Goal: Entertainment & Leisure: Consume media (video, audio)

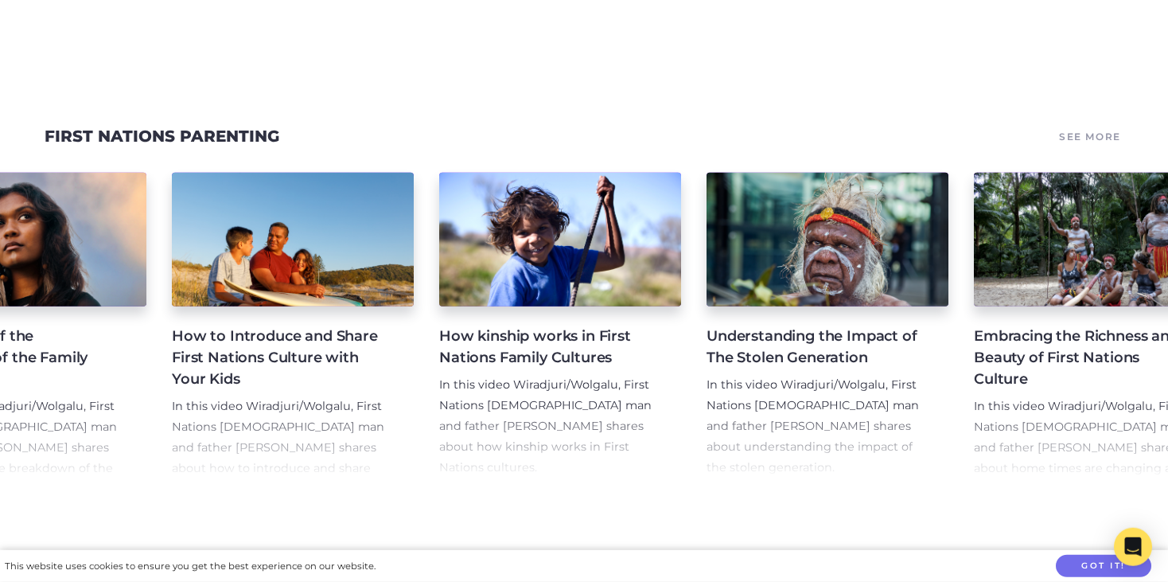
scroll to position [0, 410]
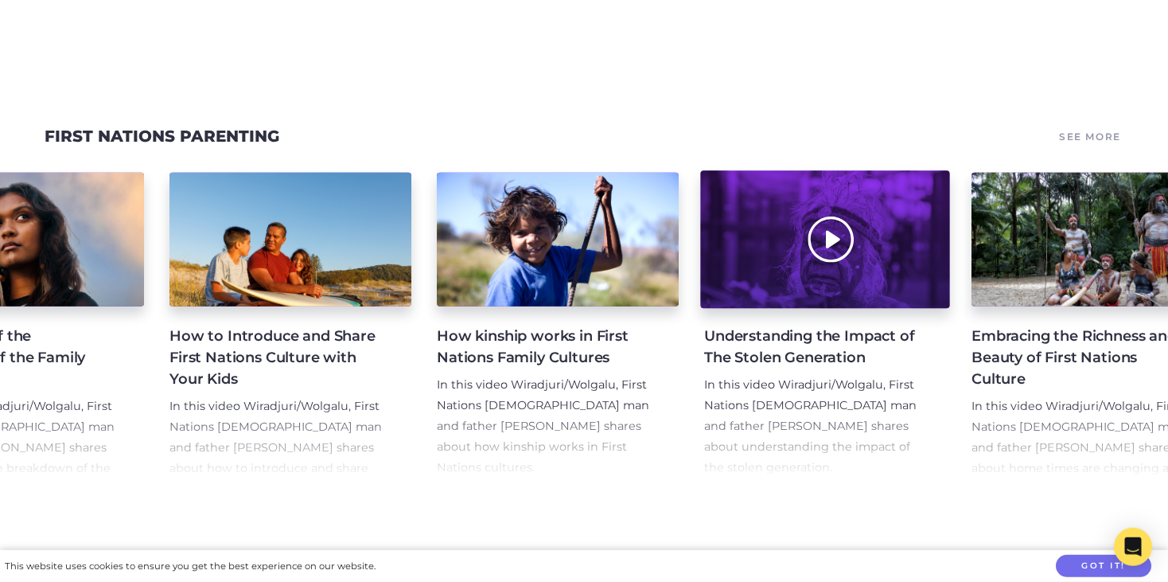
click at [825, 238] on div at bounding box center [824, 240] width 249 height 138
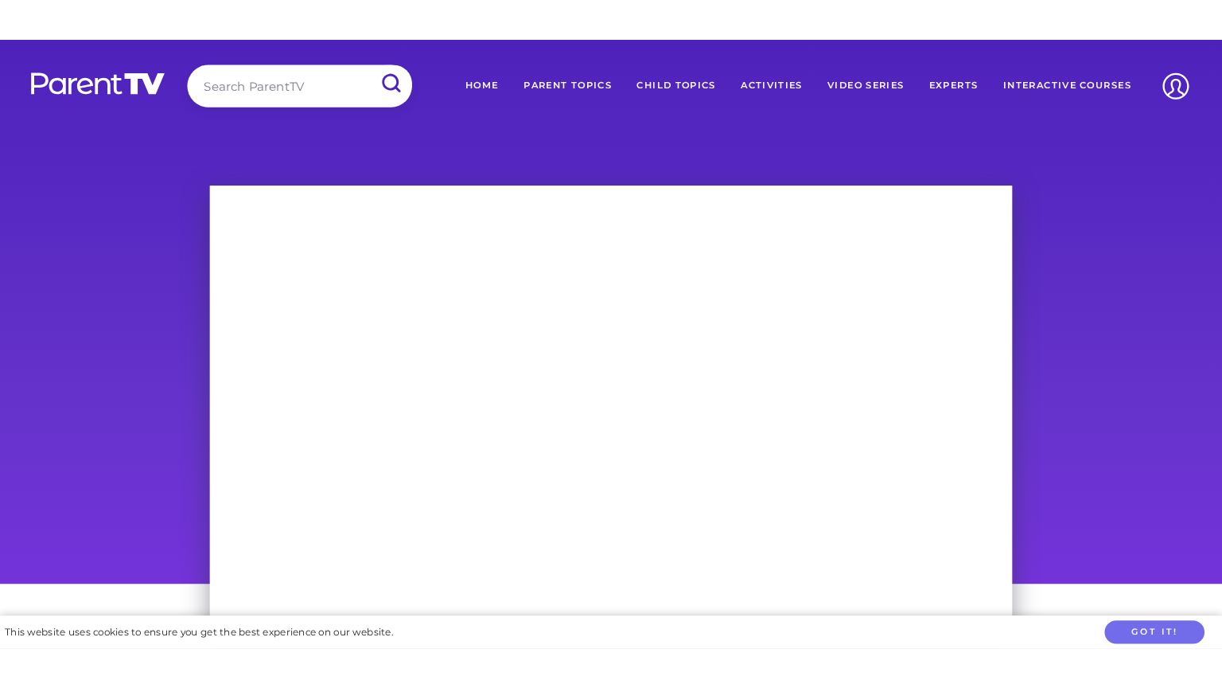
scroll to position [32, 0]
